Goal: Navigation & Orientation: Find specific page/section

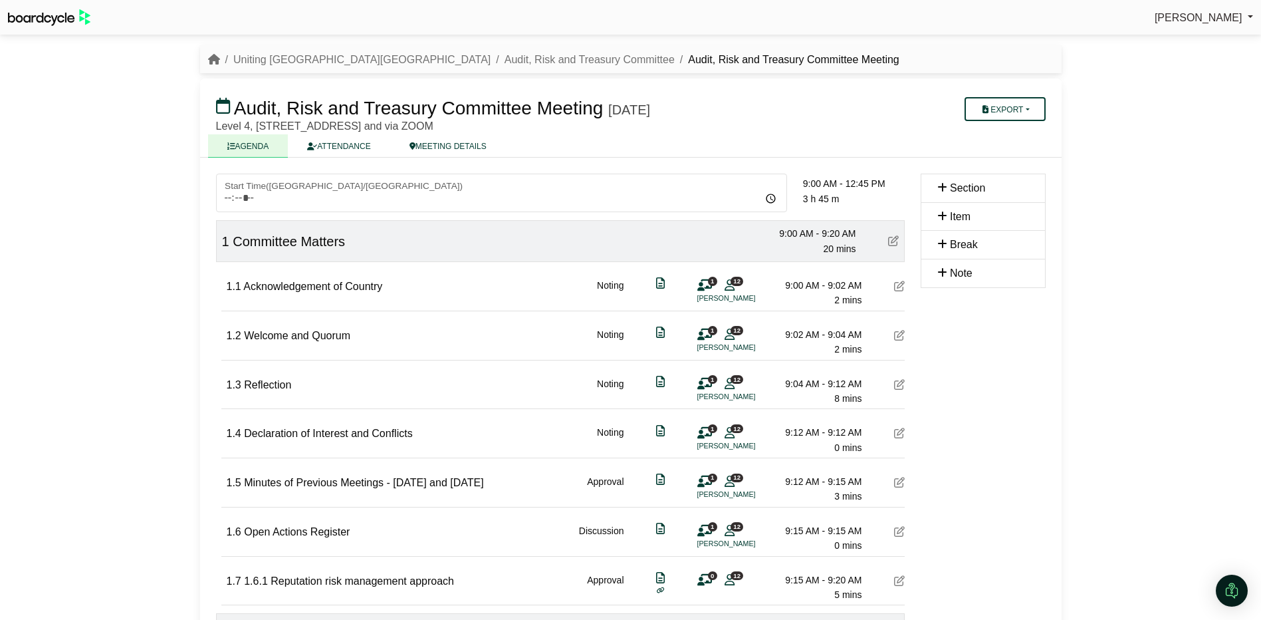
scroll to position [1263, 0]
click at [311, 59] on link "Uniting [GEOGRAPHIC_DATA][GEOGRAPHIC_DATA]" at bounding box center [361, 59] width 257 height 11
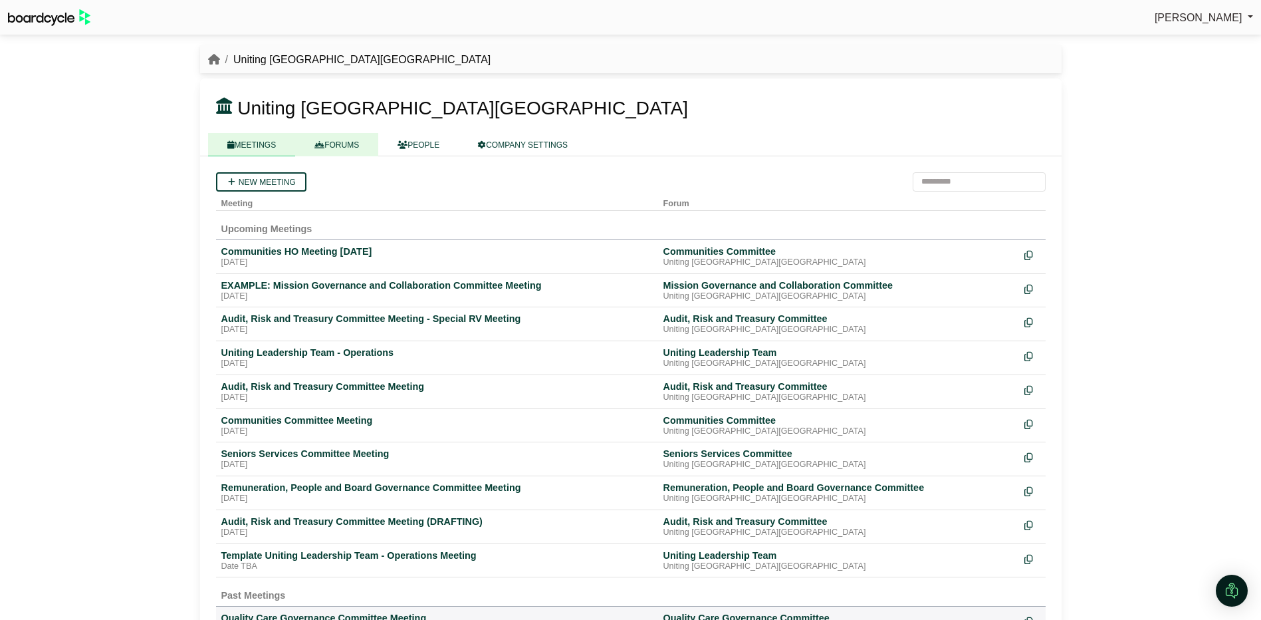
click at [350, 138] on link "FORUMS" at bounding box center [336, 144] width 83 height 23
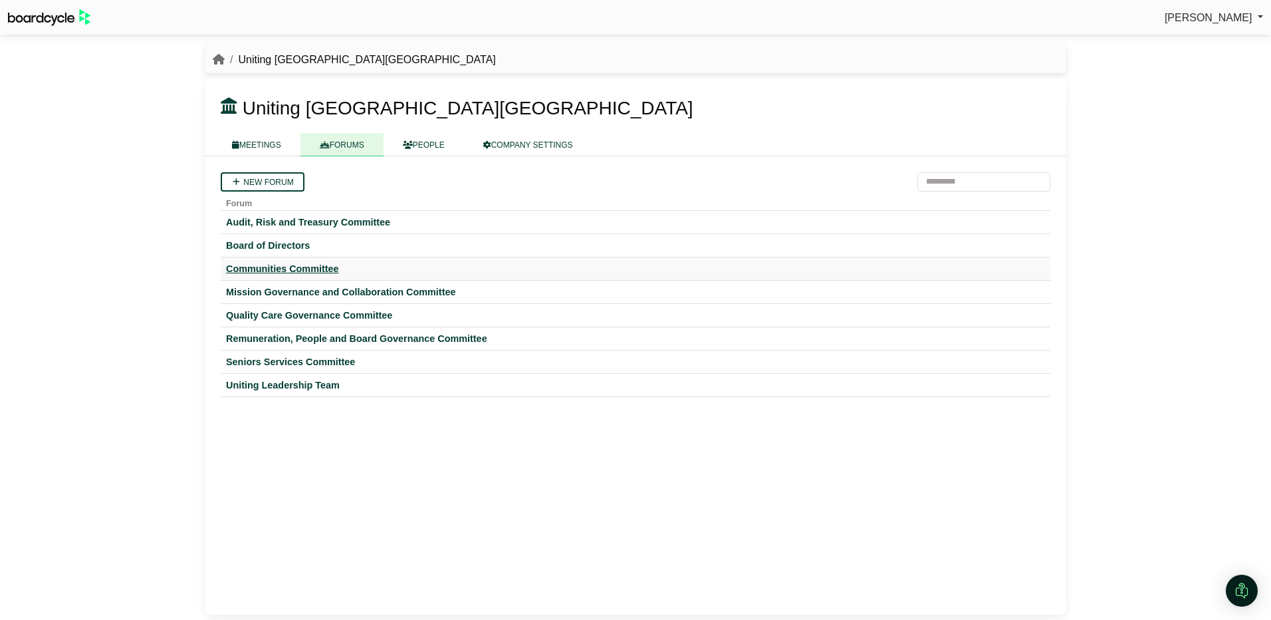
click at [268, 271] on div "Communities Committee" at bounding box center [635, 269] width 819 height 12
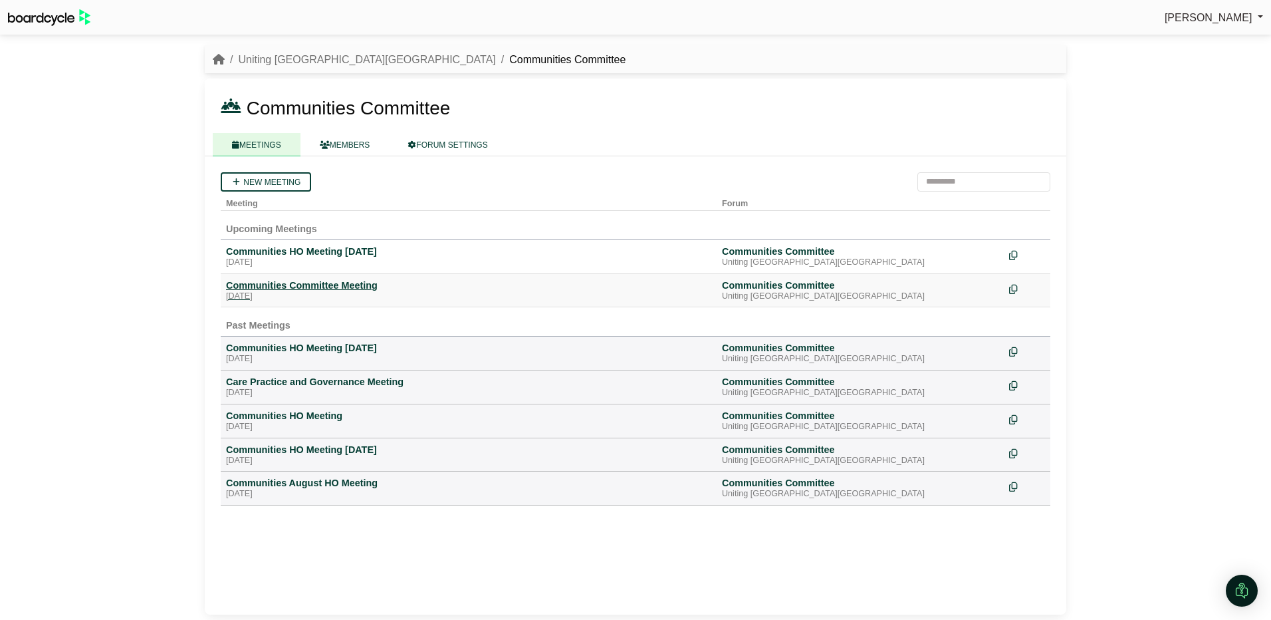
click at [271, 287] on div "Communities Committee Meeting" at bounding box center [468, 285] width 485 height 12
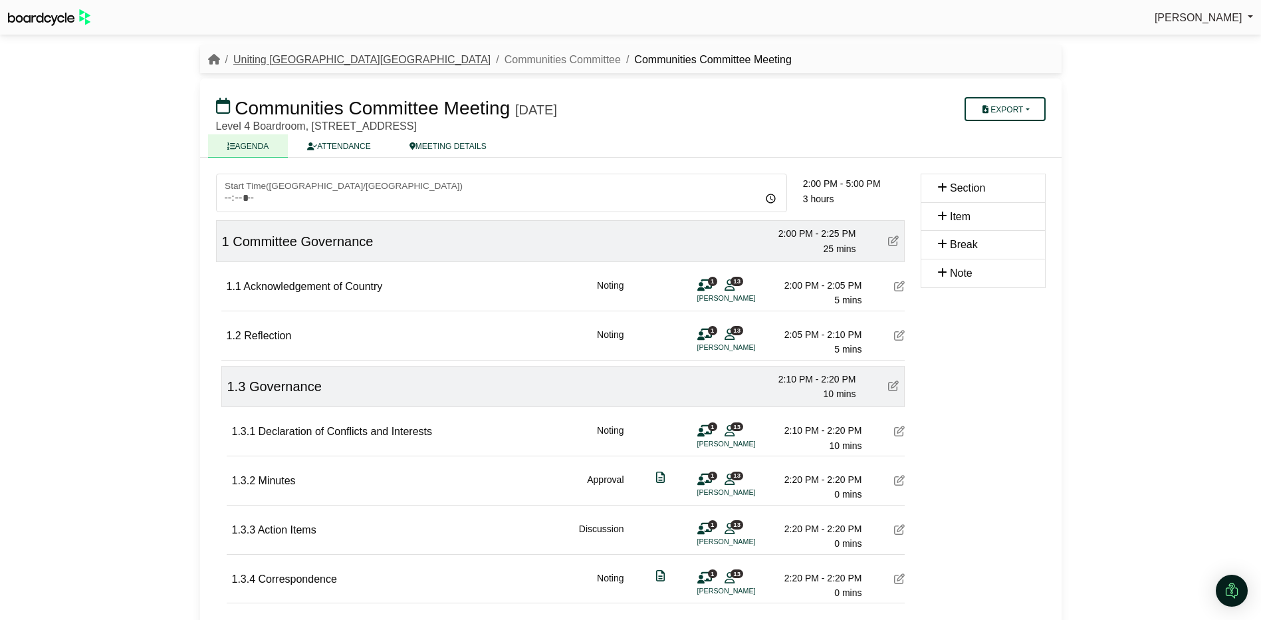
click at [297, 64] on link "Uniting [GEOGRAPHIC_DATA][GEOGRAPHIC_DATA]" at bounding box center [361, 59] width 257 height 11
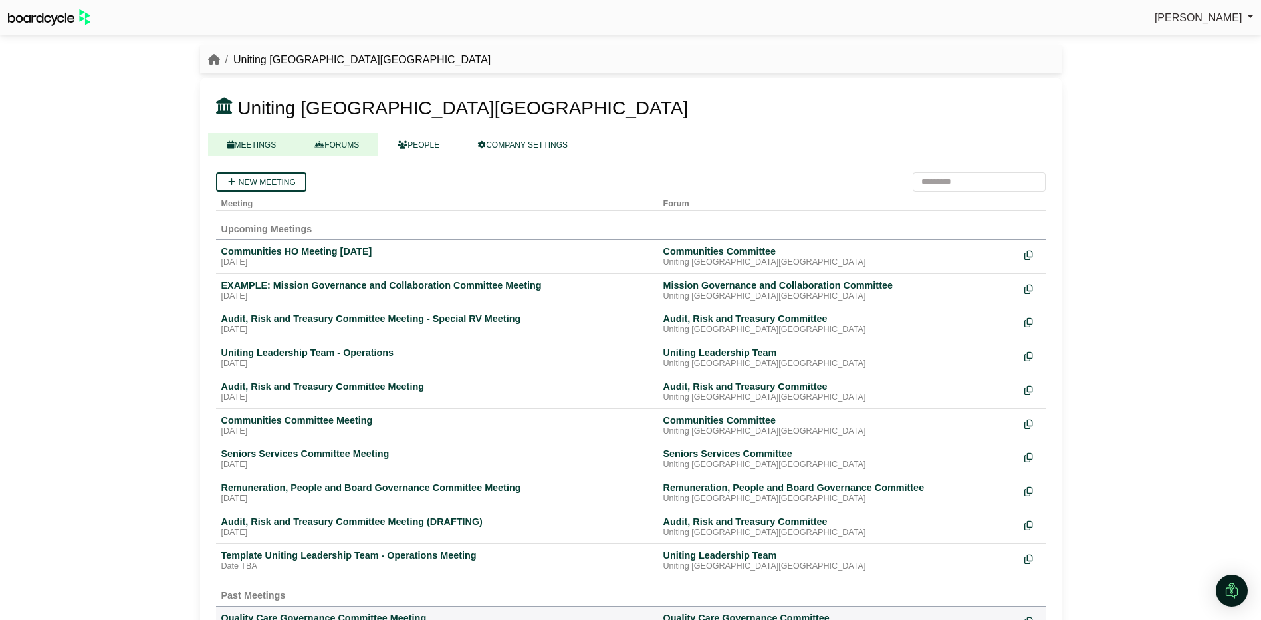
click at [342, 139] on link "FORUMS" at bounding box center [336, 144] width 83 height 23
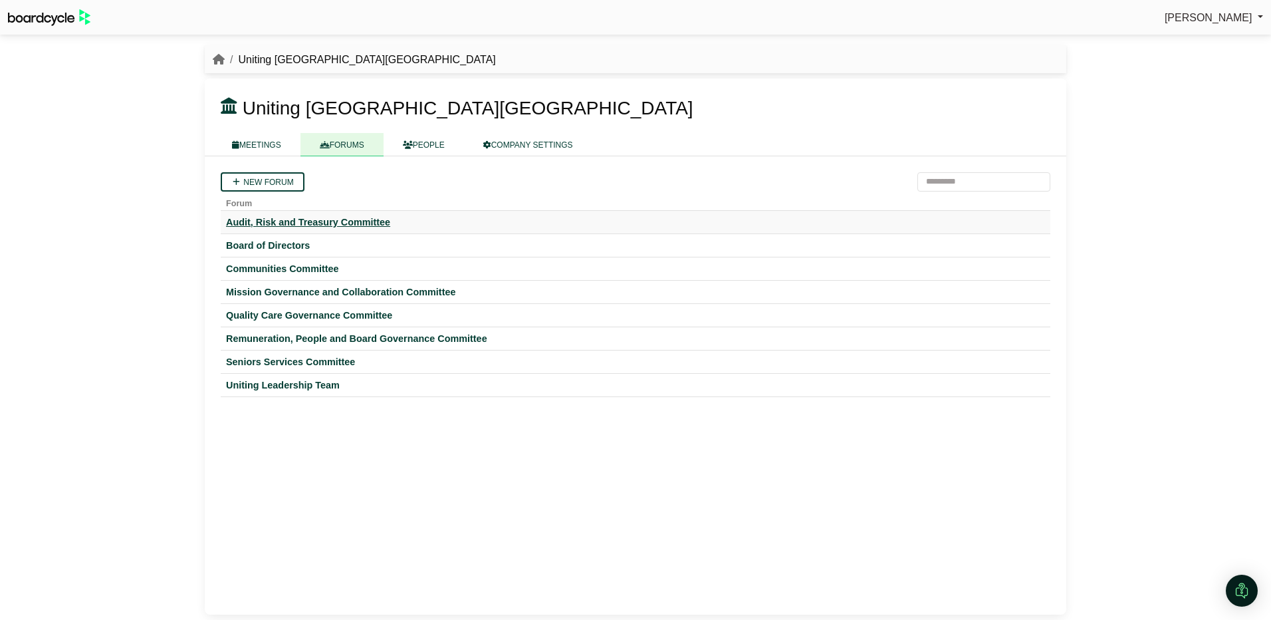
click at [307, 216] on div "Audit, Risk and Treasury Committee" at bounding box center [635, 222] width 819 height 12
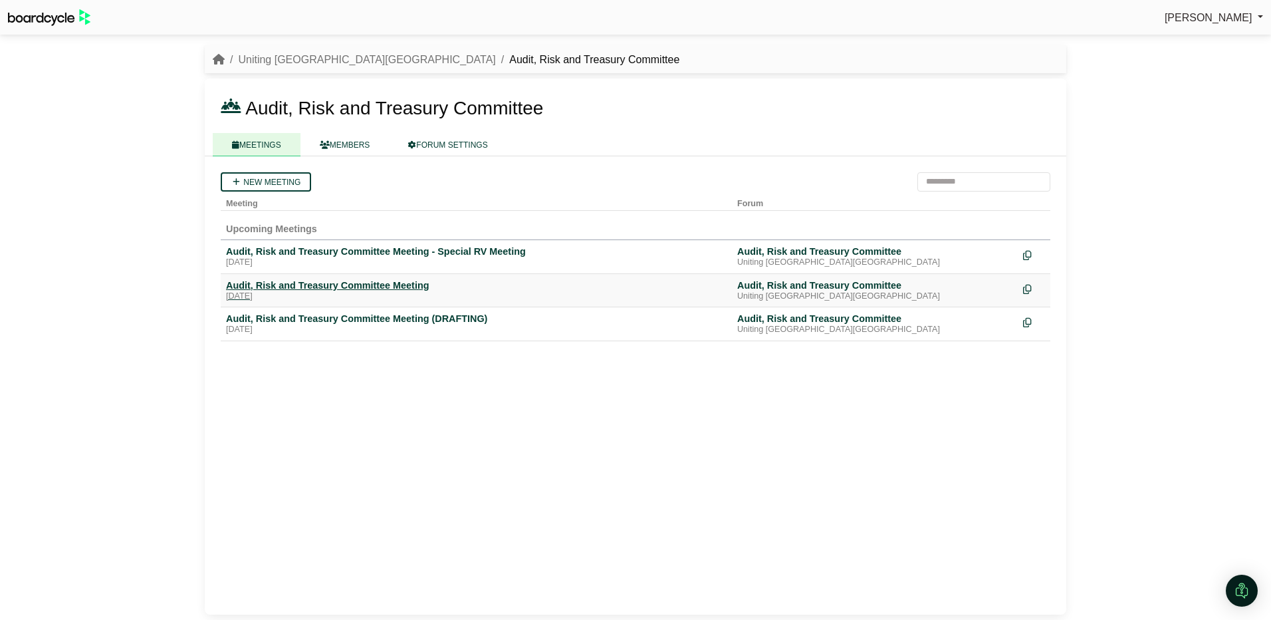
click at [308, 289] on div "Audit, Risk and Treasury Committee Meeting" at bounding box center [476, 285] width 501 height 12
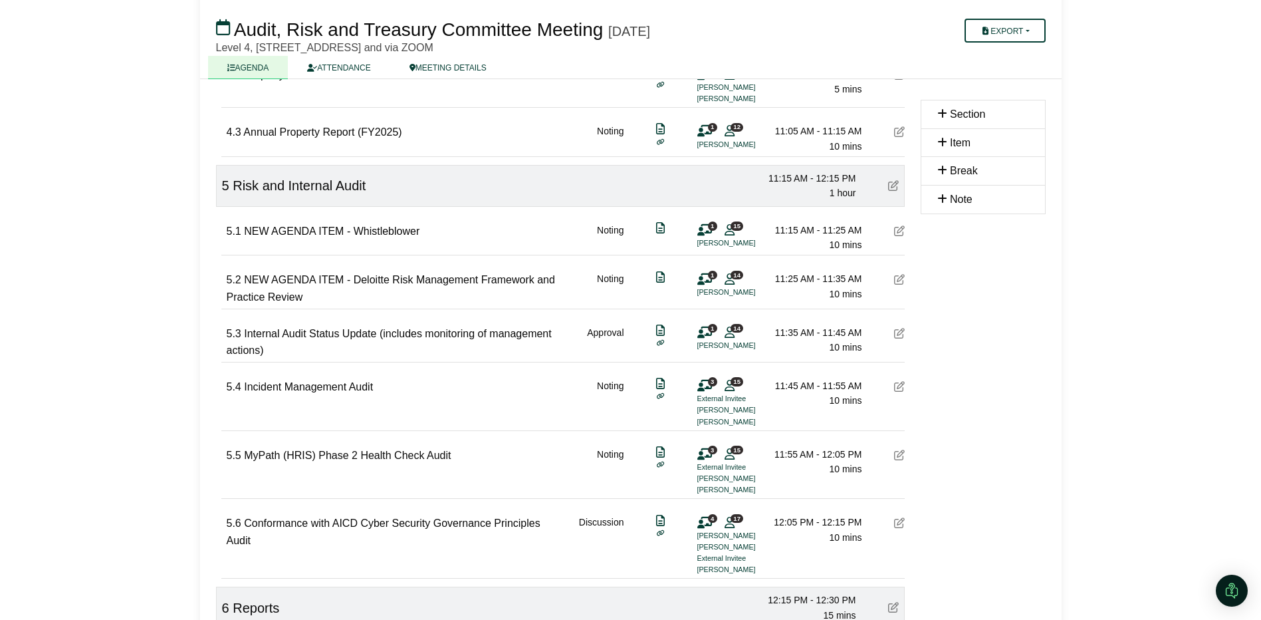
scroll to position [1330, 0]
